Goal: Find contact information: Obtain details needed to contact an individual or organization

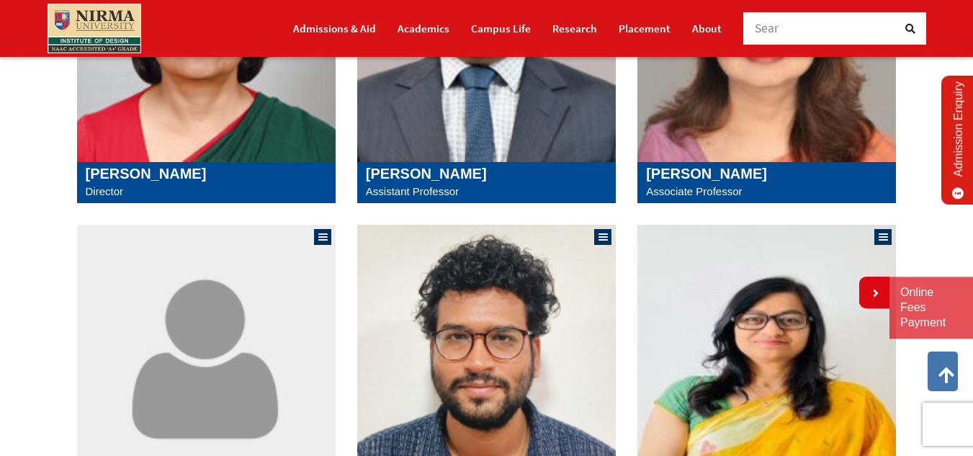
scroll to position [480, 0]
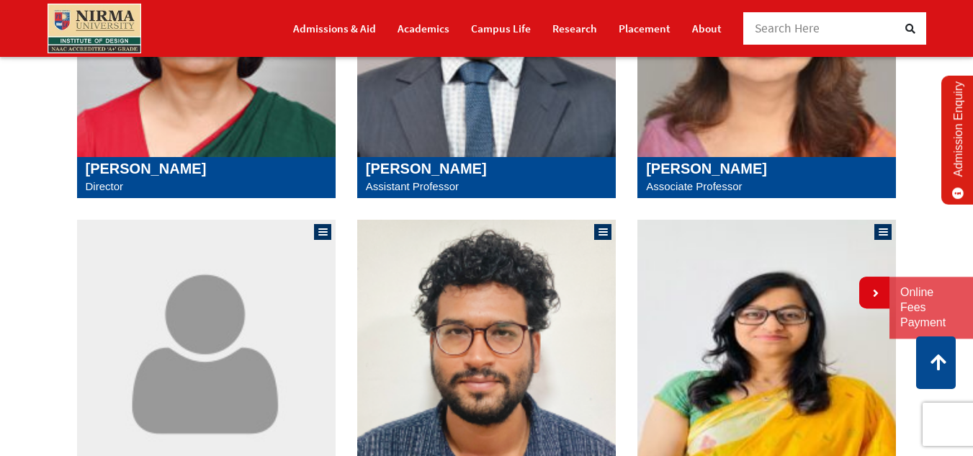
click at [202, 157] on div "Sangita Shroff Director" at bounding box center [206, 178] width 259 height 42
click at [198, 136] on img at bounding box center [206, 24] width 259 height 266
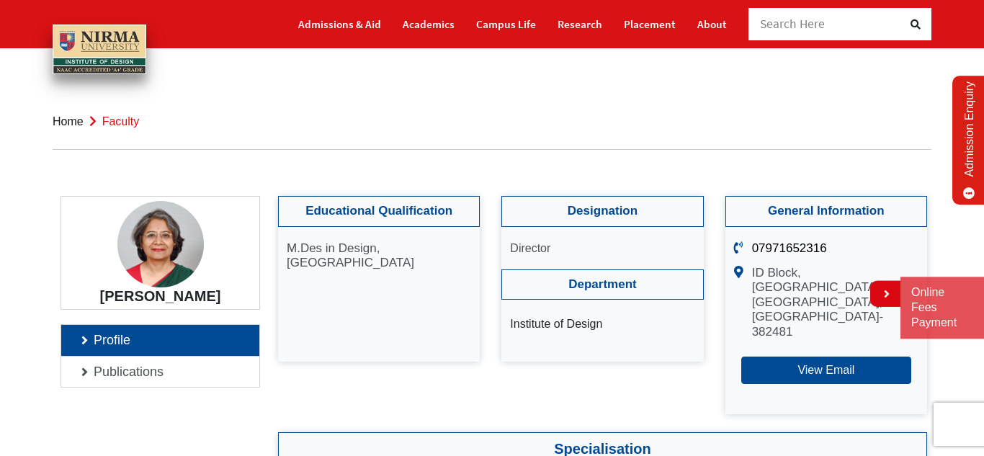
drag, startPoint x: 104, startPoint y: 292, endPoint x: 225, endPoint y: 315, distance: 123.0
click at [193, 291] on h4 "[PERSON_NAME]" at bounding box center [160, 295] width 176 height 17
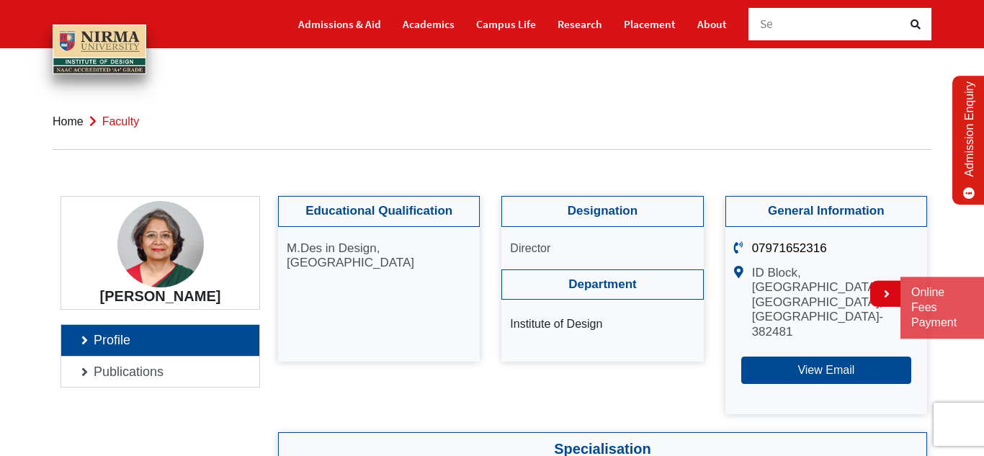
click at [193, 291] on h4 "[PERSON_NAME]" at bounding box center [160, 295] width 176 height 17
click at [122, 295] on h4 "[PERSON_NAME]" at bounding box center [160, 295] width 176 height 17
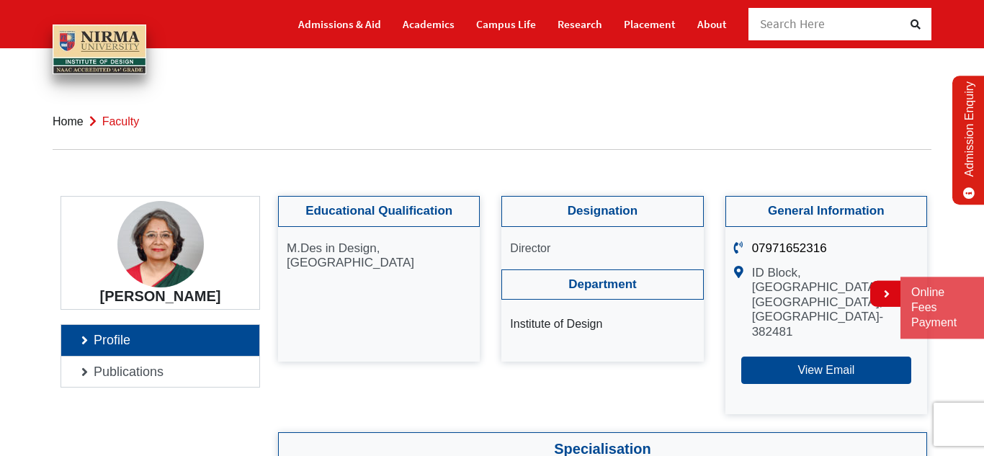
click at [122, 295] on h4 "[PERSON_NAME]" at bounding box center [160, 295] width 176 height 17
drag, startPoint x: 831, startPoint y: 239, endPoint x: 774, endPoint y: 243, distance: 57.8
click at [774, 243] on ul "07971652316 ID Block, Institute of Design, Nirma University, Sarkhej- Gandhinag…" at bounding box center [826, 320] width 202 height 187
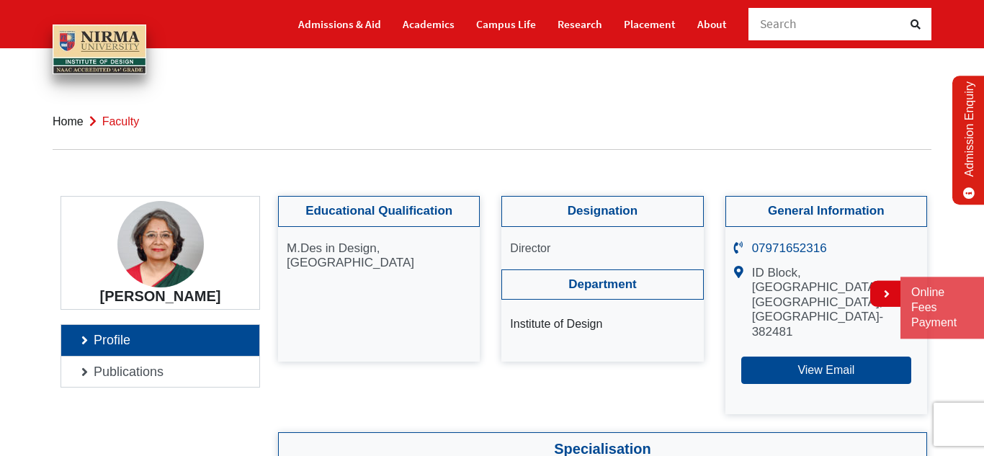
drag, startPoint x: 838, startPoint y: 245, endPoint x: 812, endPoint y: 249, distance: 26.3
click at [812, 249] on p "07971652316" at bounding box center [835, 248] width 166 height 14
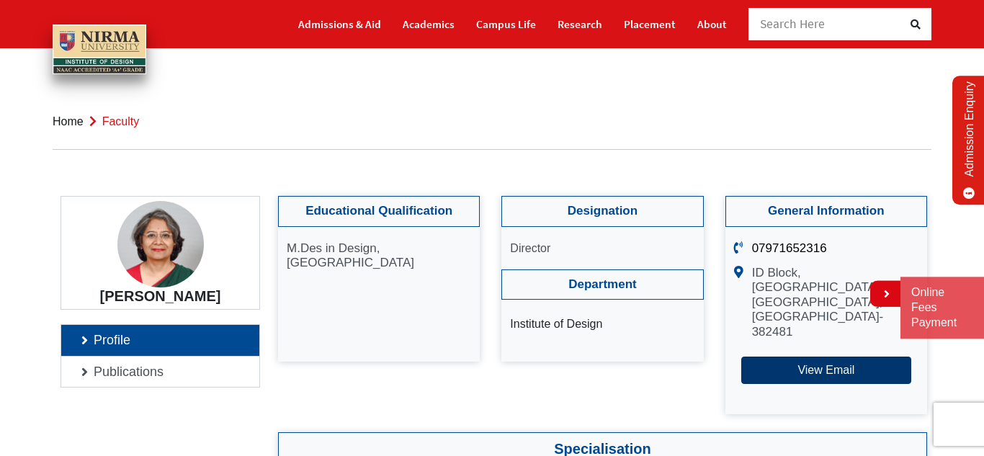
drag, startPoint x: 748, startPoint y: 267, endPoint x: 821, endPoint y: 346, distance: 107.5
click at [821, 346] on ul "07971652316 ID Block, Institute of Design, Nirma University, Sarkhej- Gandhinag…" at bounding box center [826, 320] width 202 height 187
click at [821, 357] on button "View Email" at bounding box center [826, 370] width 170 height 27
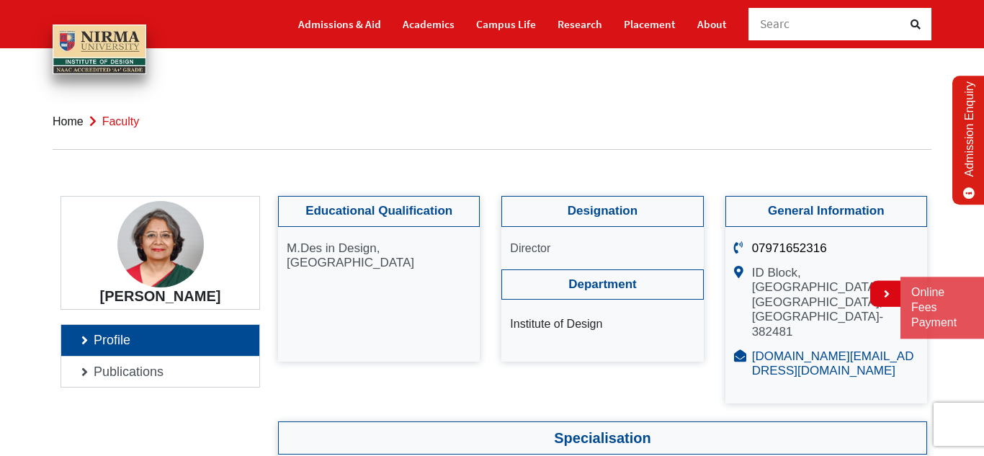
click at [768, 349] on link "[DOMAIN_NAME][EMAIL_ADDRESS][DOMAIN_NAME]" at bounding box center [833, 363] width 162 height 28
click at [753, 88] on body "Sangita Sangita Shroff, Author at Institute of Design" at bounding box center [492, 228] width 984 height 456
click at [170, 336] on link "Profile" at bounding box center [160, 340] width 198 height 31
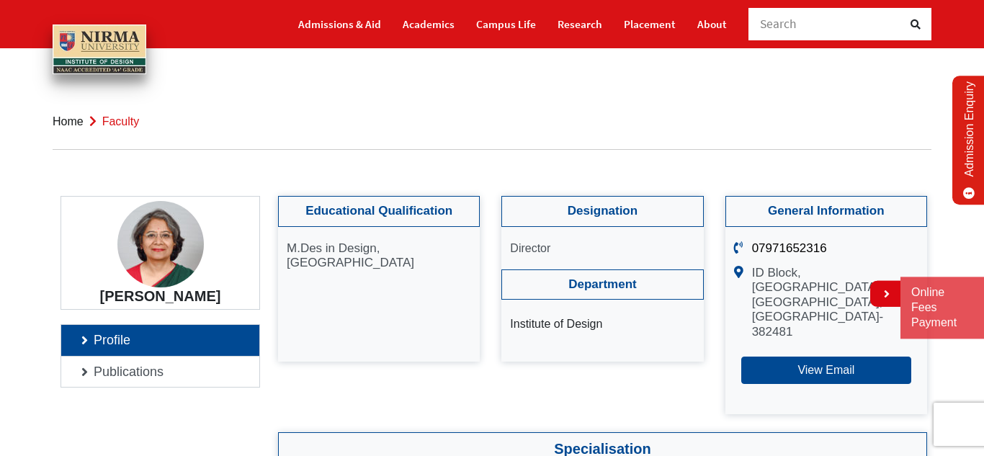
click at [202, 297] on h4 "[PERSON_NAME]" at bounding box center [160, 295] width 176 height 17
click at [202, 298] on h4 "[PERSON_NAME]" at bounding box center [160, 295] width 176 height 17
click at [206, 297] on h4 "[PERSON_NAME]" at bounding box center [160, 295] width 176 height 17
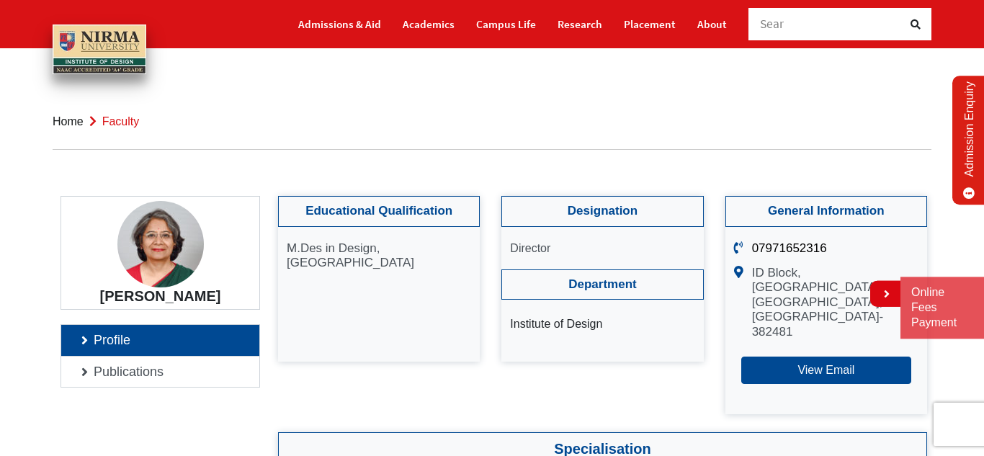
click at [206, 297] on h4 "[PERSON_NAME]" at bounding box center [160, 295] width 176 height 17
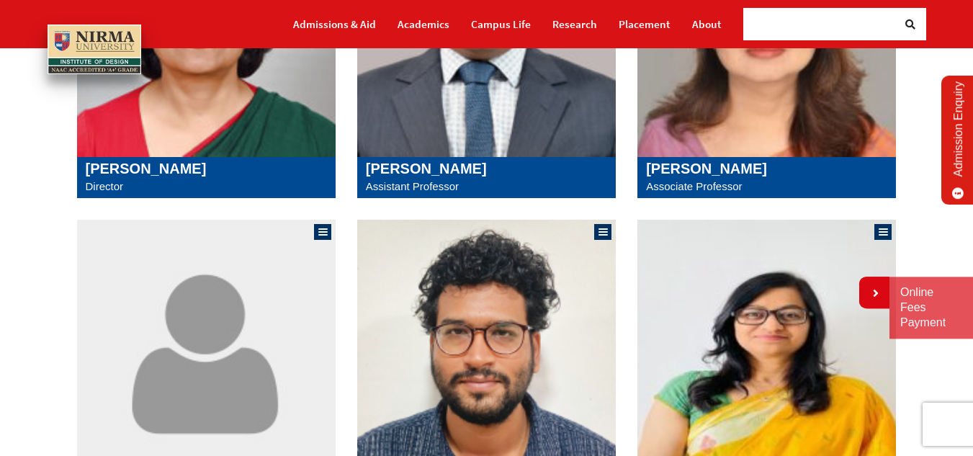
drag, startPoint x: 191, startPoint y: 161, endPoint x: 90, endPoint y: 156, distance: 101.0
click at [92, 153] on div "[PERSON_NAME] Director [PERSON_NAME]" at bounding box center [206, 45] width 259 height 308
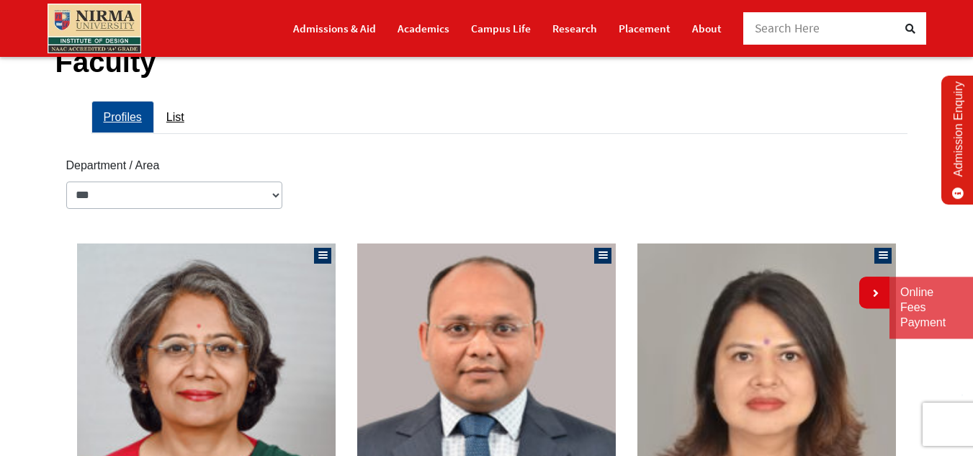
scroll to position [360, 0]
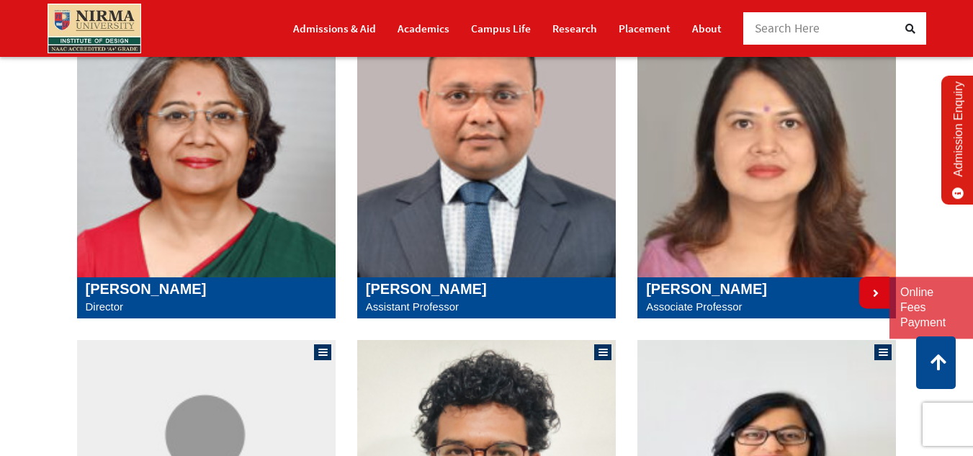
click at [197, 94] on img at bounding box center [206, 144] width 259 height 266
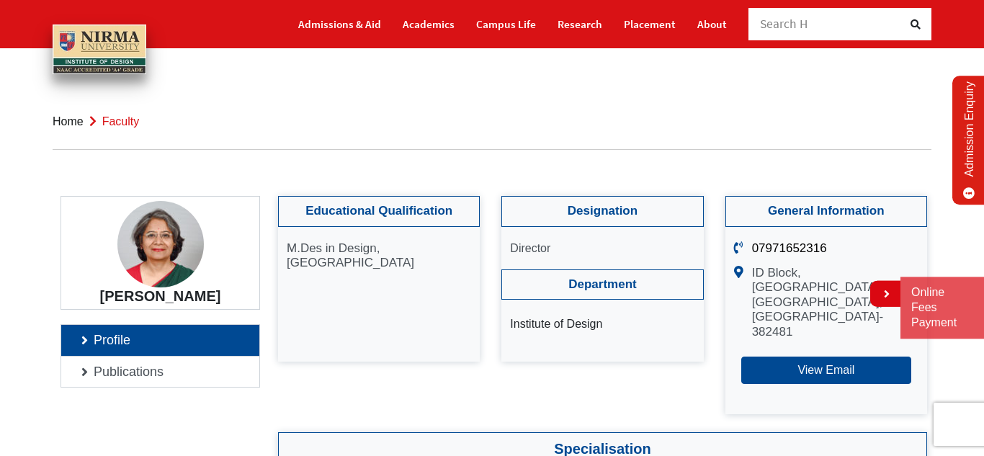
click at [785, 284] on p "ID Block, [GEOGRAPHIC_DATA], [GEOGRAPHIC_DATA], [GEOGRAPHIC_DATA]- 382481" at bounding box center [835, 302] width 166 height 73
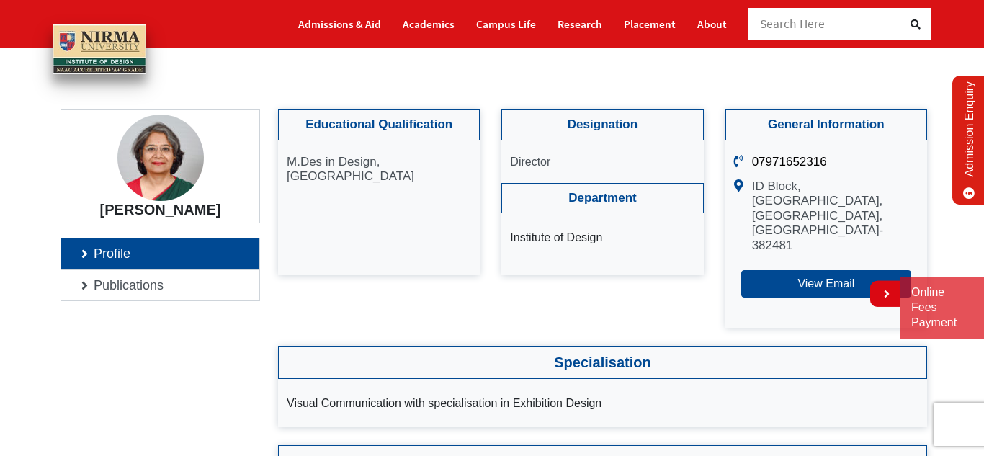
scroll to position [120, 0]
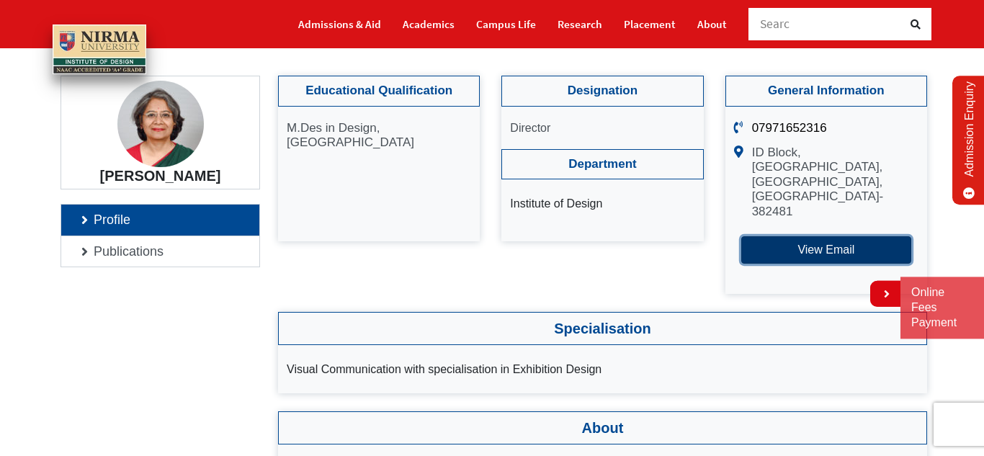
click at [807, 236] on button "View Email" at bounding box center [826, 249] width 170 height 27
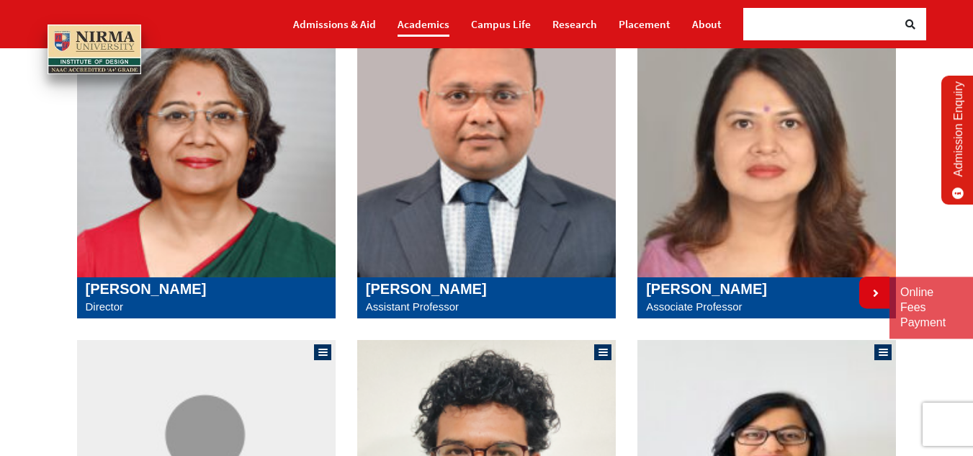
click at [437, 34] on link "Academics" at bounding box center [424, 24] width 52 height 25
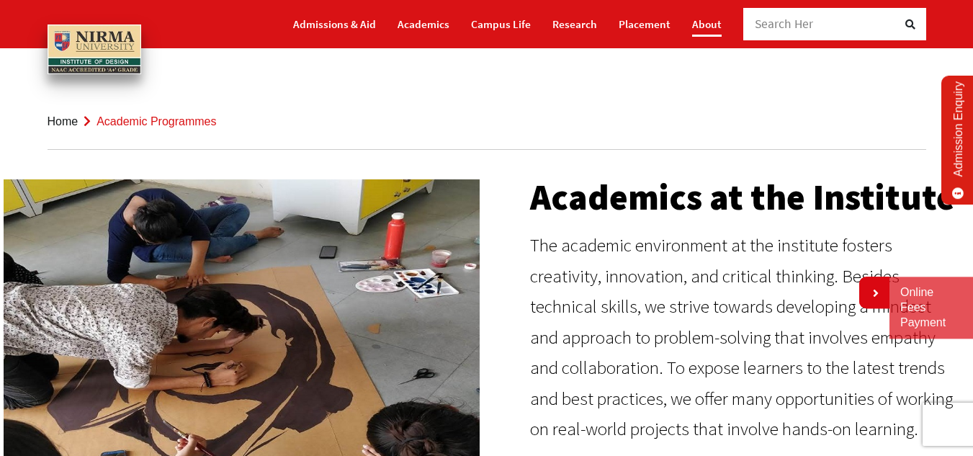
click at [702, 30] on link "About" at bounding box center [707, 24] width 30 height 25
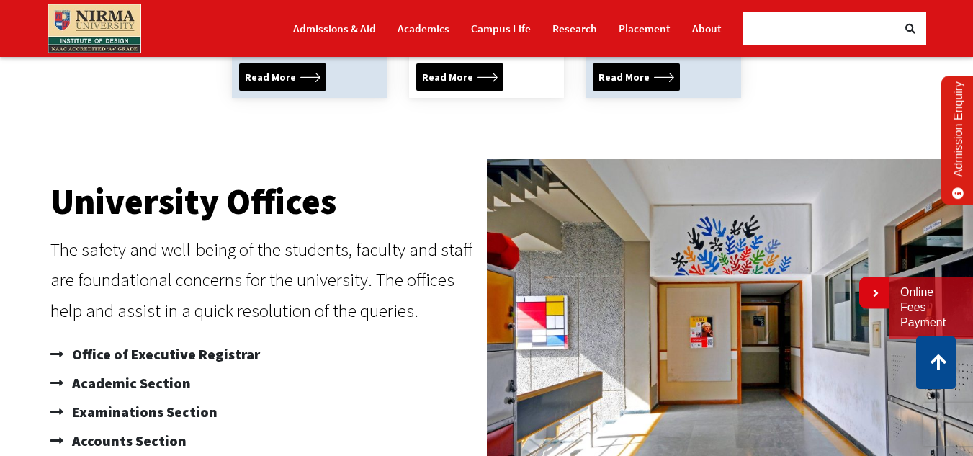
scroll to position [1393, 0]
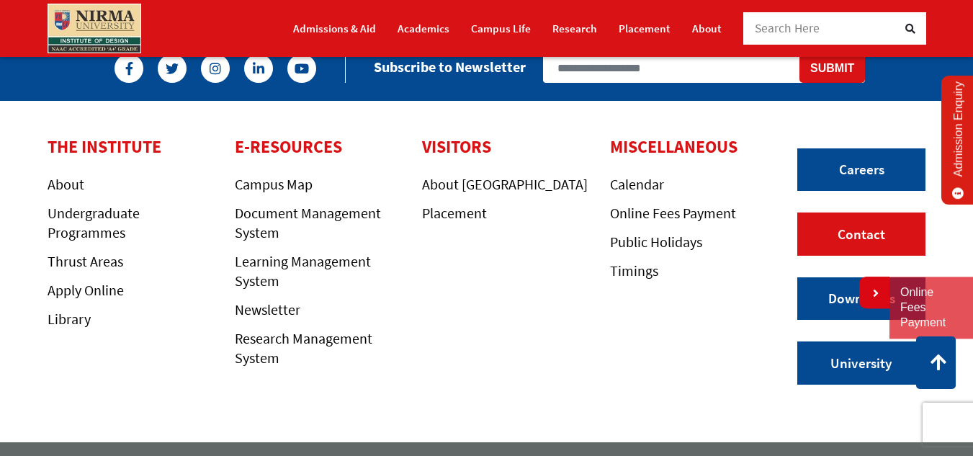
click at [866, 212] on link "Contact" at bounding box center [861, 233] width 128 height 43
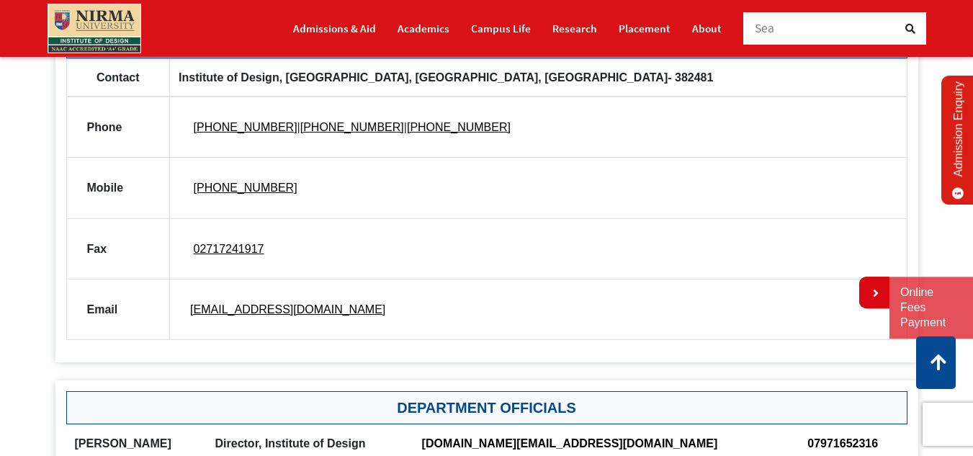
scroll to position [720, 0]
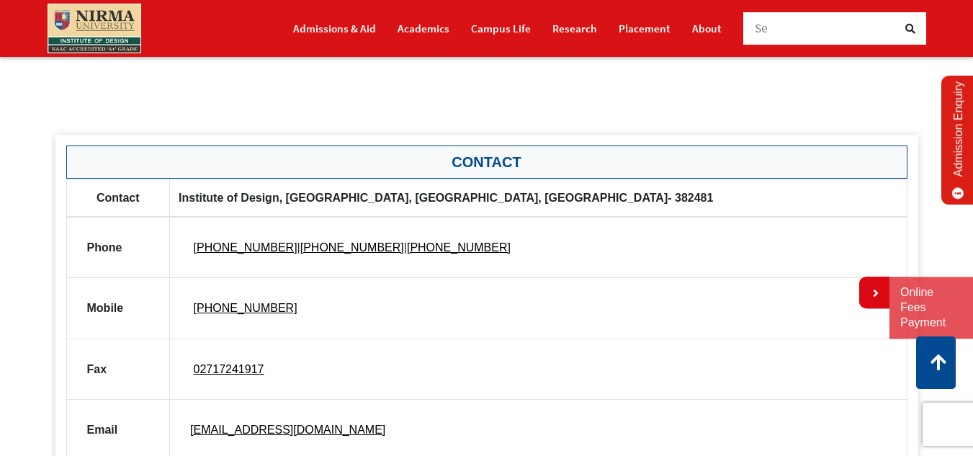
drag, startPoint x: 176, startPoint y: 196, endPoint x: 521, endPoint y: 220, distance: 345.8
click at [434, 210] on th "Institute of Design, [GEOGRAPHIC_DATA], [GEOGRAPHIC_DATA], [GEOGRAPHIC_DATA]- 3…" at bounding box center [538, 198] width 737 height 38
click at [725, 194] on th "Institute of Design, [GEOGRAPHIC_DATA], [GEOGRAPHIC_DATA], [GEOGRAPHIC_DATA]- 3…" at bounding box center [538, 198] width 737 height 38
click at [712, 197] on th "Institute of Design, [GEOGRAPHIC_DATA], [GEOGRAPHIC_DATA], [GEOGRAPHIC_DATA]- 3…" at bounding box center [538, 198] width 737 height 38
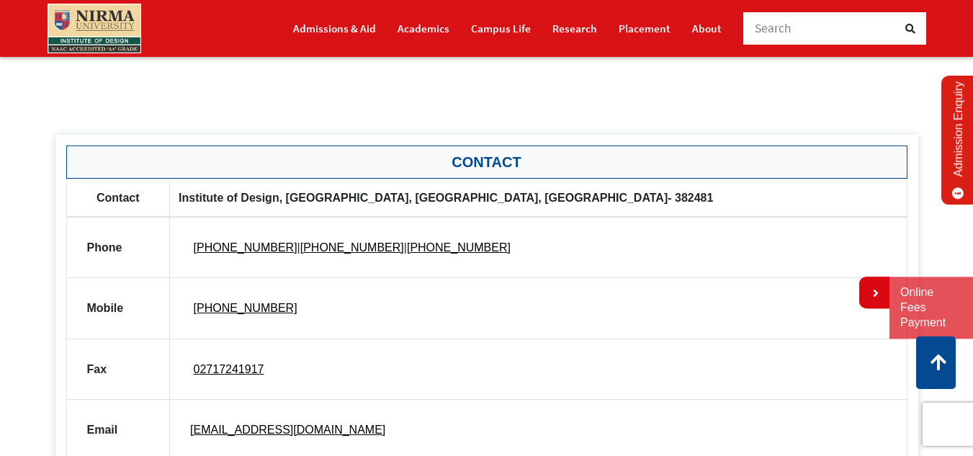
click at [712, 197] on th "Institute of Design, [GEOGRAPHIC_DATA], [GEOGRAPHIC_DATA], [GEOGRAPHIC_DATA]- 3…" at bounding box center [538, 198] width 737 height 38
click at [438, 233] on td "+917971652325 | +917971652000 | +918447905955" at bounding box center [538, 247] width 737 height 61
drag, startPoint x: 473, startPoint y: 233, endPoint x: 473, endPoint y: 243, distance: 9.4
click at [474, 236] on td "+917971652325 | +917971652000 | +918447905955" at bounding box center [538, 247] width 737 height 61
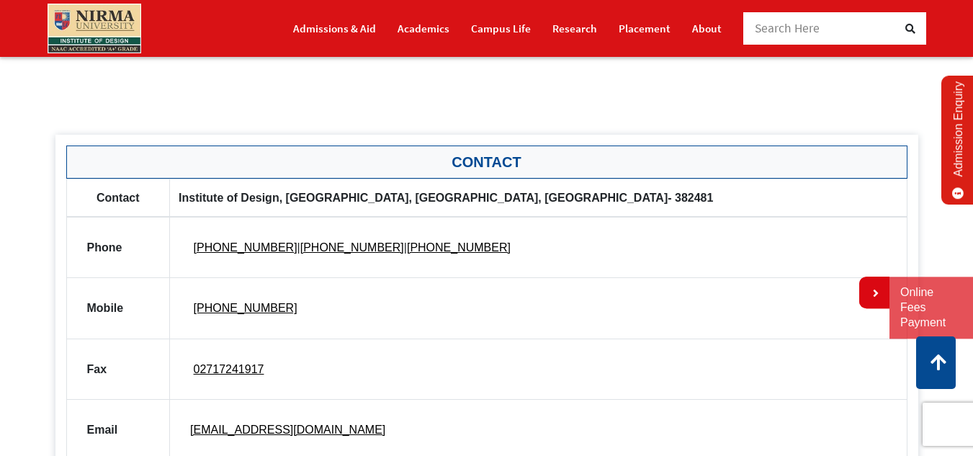
click at [466, 256] on td "+917971652325 | +917971652000 | +918447905955" at bounding box center [538, 247] width 737 height 61
click at [465, 247] on td "+917971652325 | +917971652000 | +918447905955" at bounding box center [538, 247] width 737 height 61
drag, startPoint x: 465, startPoint y: 247, endPoint x: 278, endPoint y: 240, distance: 186.7
click at [278, 240] on td "+917971652325 | +917971652000 | +918447905955" at bounding box center [538, 247] width 737 height 61
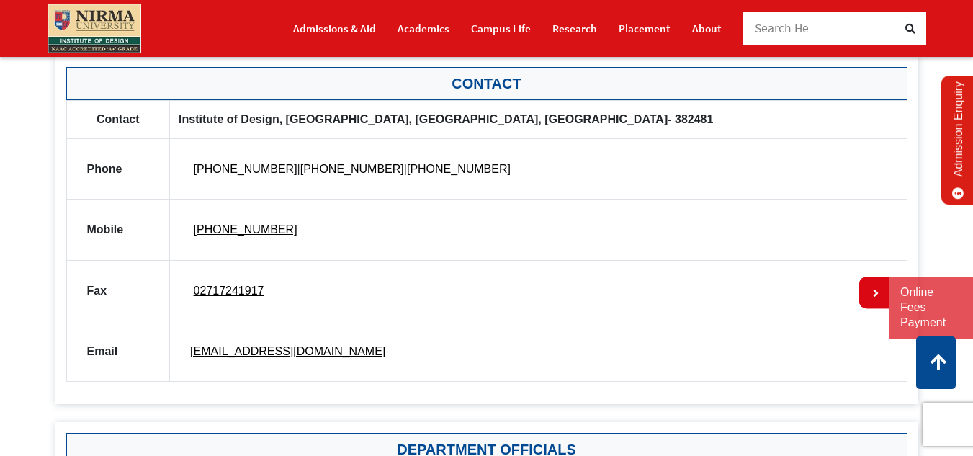
scroll to position [848, 0]
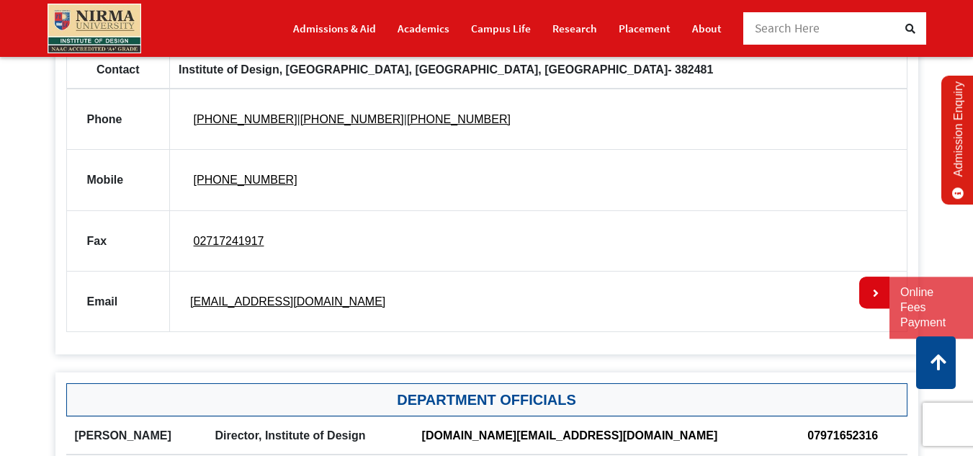
drag, startPoint x: 136, startPoint y: 64, endPoint x: 76, endPoint y: 73, distance: 60.4
click at [76, 73] on th "Contact" at bounding box center [118, 69] width 104 height 38
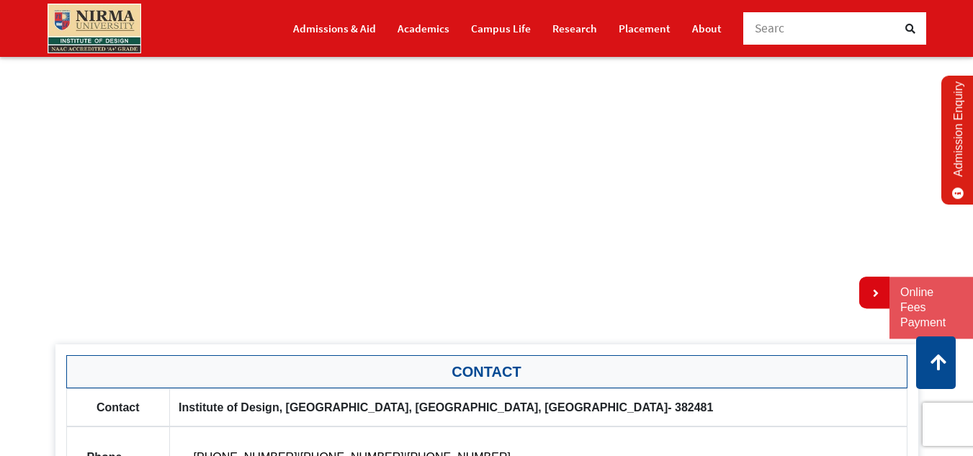
scroll to position [600, 0]
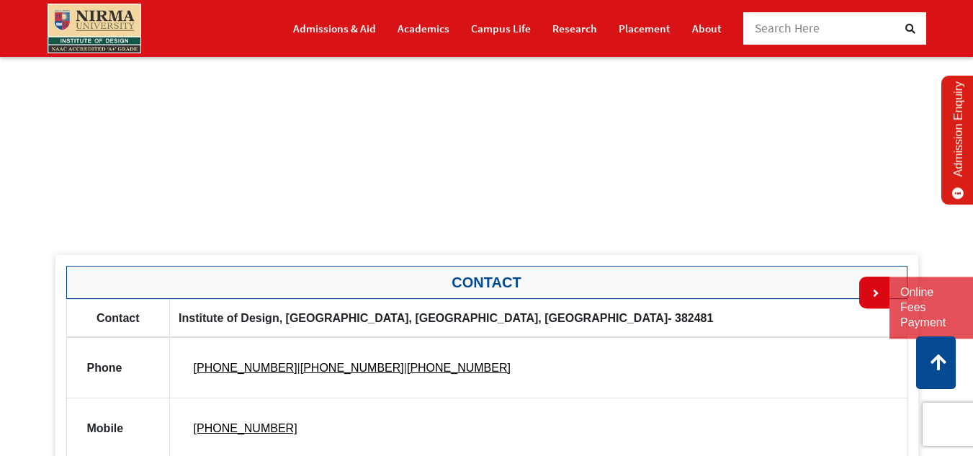
drag, startPoint x: 176, startPoint y: 314, endPoint x: 237, endPoint y: 320, distance: 60.8
click at [237, 320] on th "Institute of Design, [GEOGRAPHIC_DATA], [GEOGRAPHIC_DATA], [GEOGRAPHIC_DATA]- 3…" at bounding box center [538, 318] width 737 height 38
click at [198, 315] on th "Institute of Design, [GEOGRAPHIC_DATA], [GEOGRAPHIC_DATA], [GEOGRAPHIC_DATA]- 3…" at bounding box center [538, 318] width 737 height 38
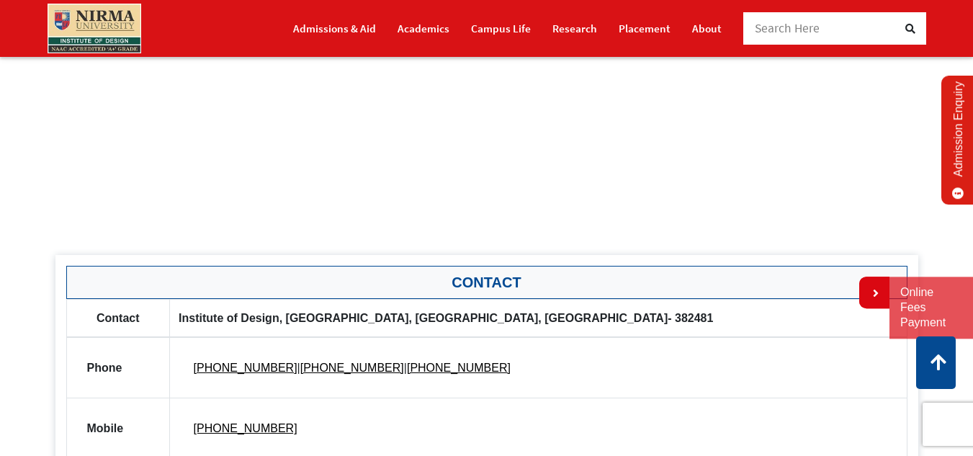
drag, startPoint x: 198, startPoint y: 315, endPoint x: 676, endPoint y: 333, distance: 477.8
click at [663, 348] on table "Contact Institute of Design, Block-ID, [GEOGRAPHIC_DATA], [GEOGRAPHIC_DATA]- 38…" at bounding box center [486, 440] width 841 height 282
click at [722, 305] on th "Institute of Design, [GEOGRAPHIC_DATA], [GEOGRAPHIC_DATA], [GEOGRAPHIC_DATA]- 3…" at bounding box center [538, 318] width 737 height 38
click at [723, 318] on th "Institute of Design, [GEOGRAPHIC_DATA], [GEOGRAPHIC_DATA], [GEOGRAPHIC_DATA]- 3…" at bounding box center [538, 318] width 737 height 38
drag, startPoint x: 723, startPoint y: 318, endPoint x: 0, endPoint y: 192, distance: 734.0
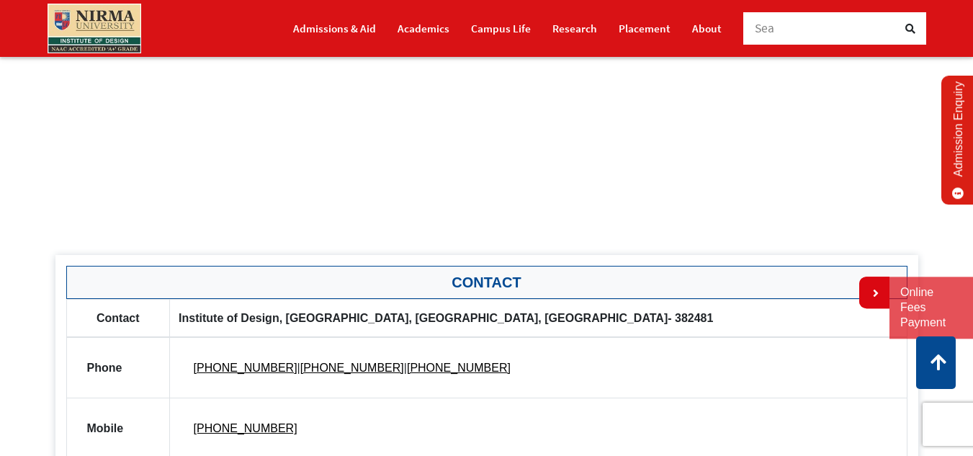
click at [0, 192] on section "Get in Touch First name Last name Email Id Phone number Your message ****** Con…" at bounding box center [486, 143] width 973 height 1165
click at [221, 318] on th "Institute of Design, [GEOGRAPHIC_DATA], [GEOGRAPHIC_DATA], [GEOGRAPHIC_DATA]- 3…" at bounding box center [538, 318] width 737 height 38
click at [222, 319] on th "Institute of Design, [GEOGRAPHIC_DATA], [GEOGRAPHIC_DATA], [GEOGRAPHIC_DATA]- 3…" at bounding box center [538, 318] width 737 height 38
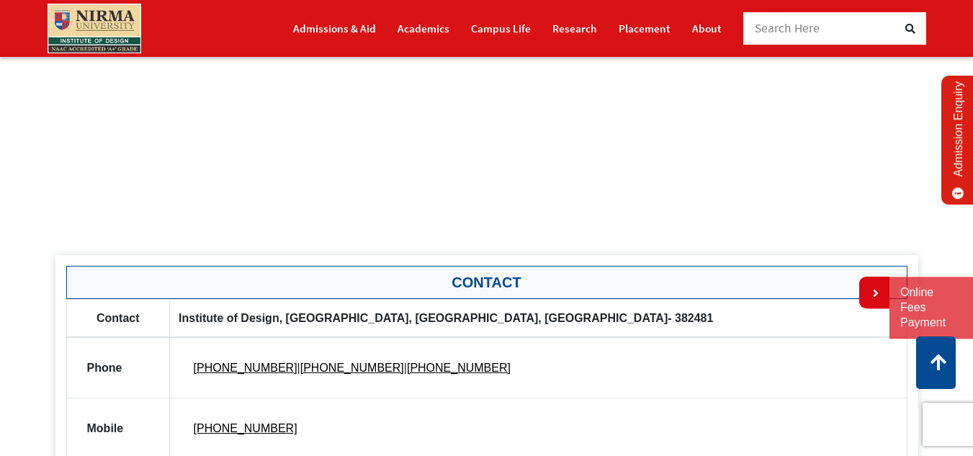
click at [222, 319] on th "Institute of Design, [GEOGRAPHIC_DATA], [GEOGRAPHIC_DATA], [GEOGRAPHIC_DATA]- 3…" at bounding box center [538, 318] width 737 height 38
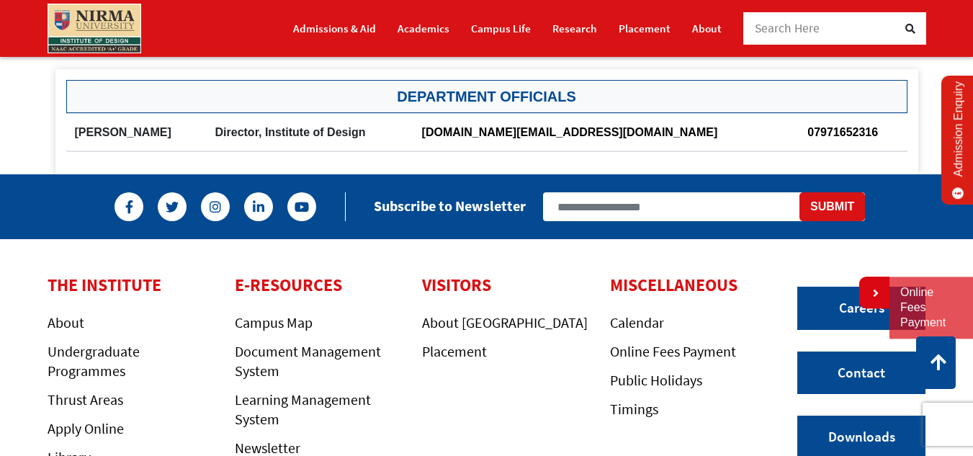
scroll to position [1188, 0]
